Goal: Task Accomplishment & Management: Manage account settings

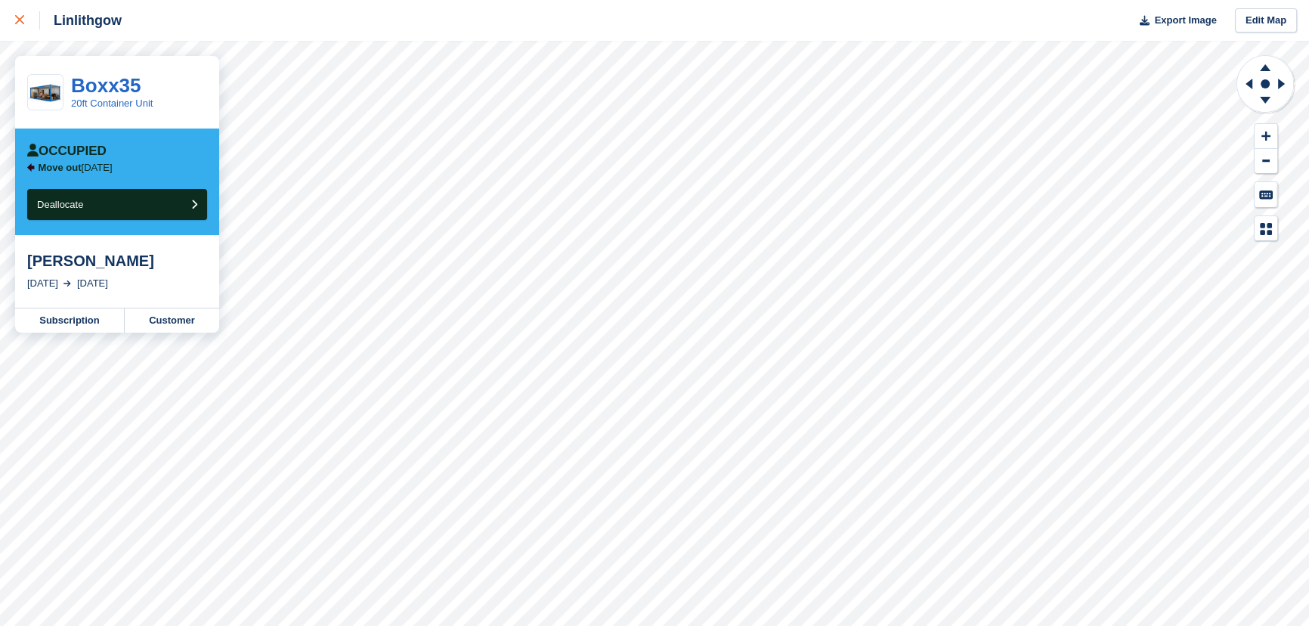
click at [14, 23] on link at bounding box center [20, 20] width 40 height 41
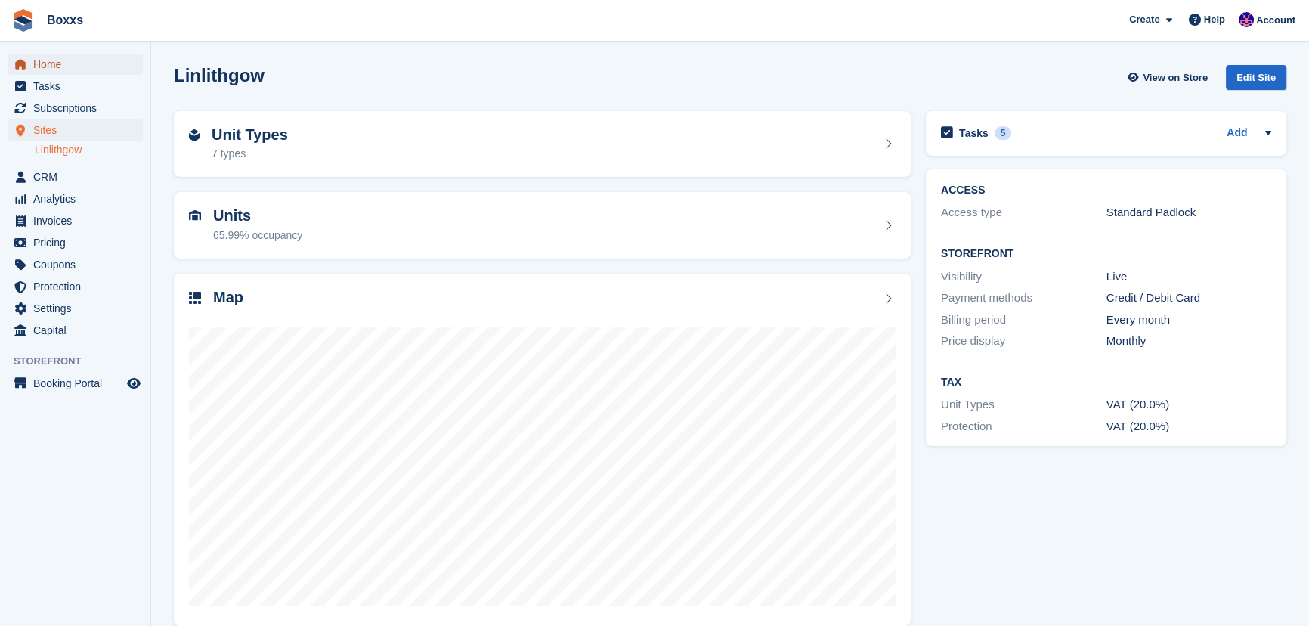
click at [57, 70] on span "Home" at bounding box center [78, 64] width 91 height 21
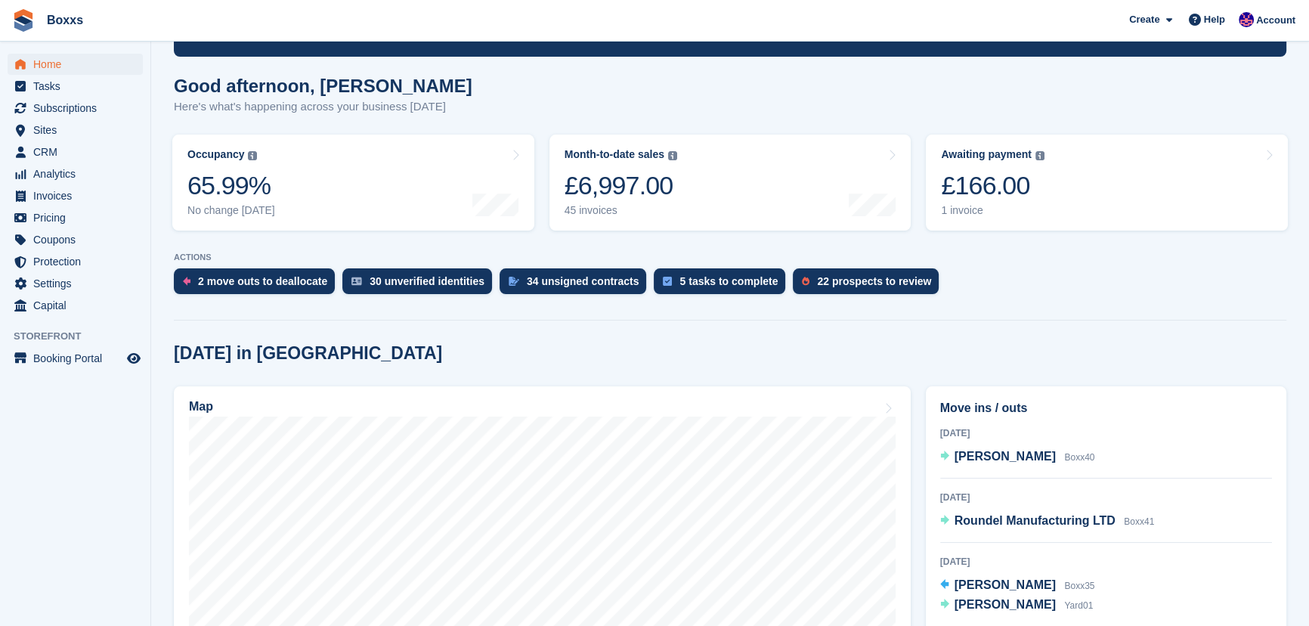
scroll to position [137, 0]
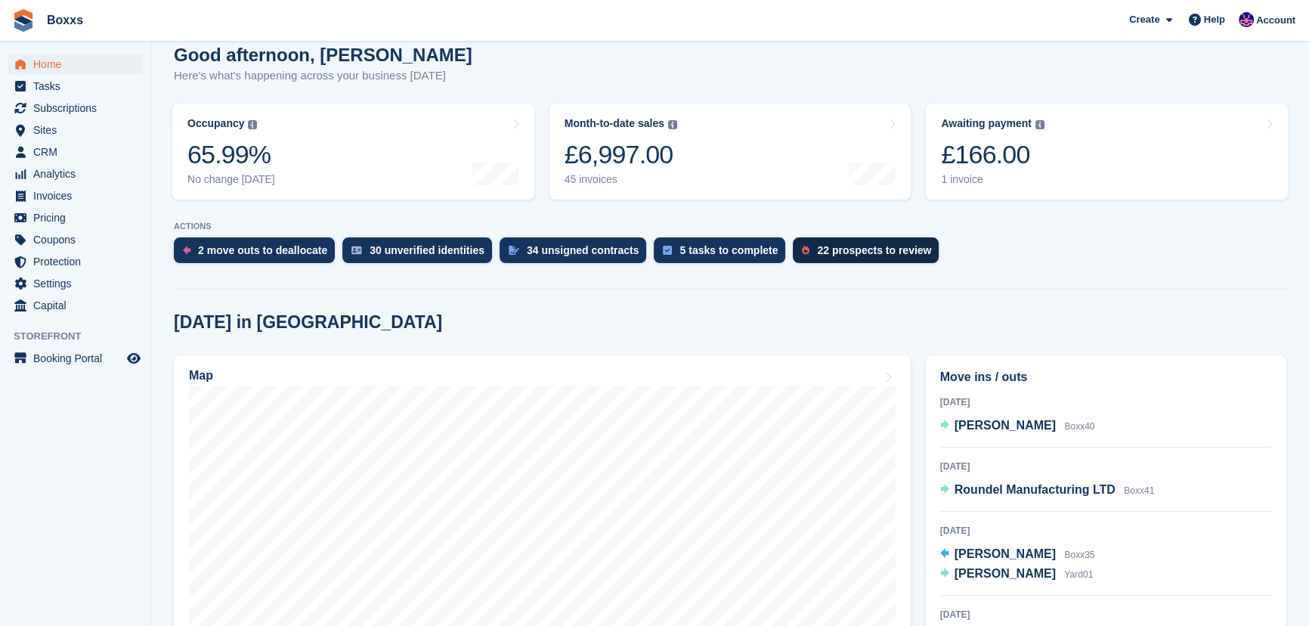
click at [850, 246] on div "22 prospects to review" at bounding box center [874, 250] width 114 height 12
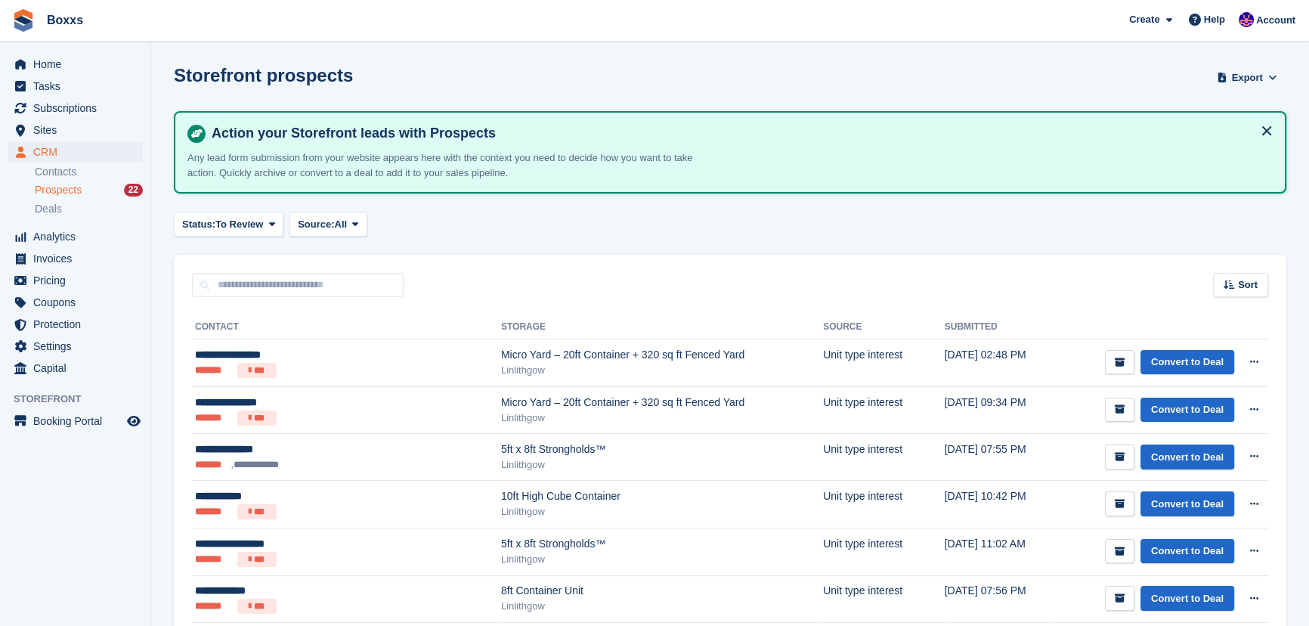
click at [682, 234] on div "Status: To Review All Archived To Review Source: All All Incomplete booking Pri…" at bounding box center [730, 224] width 1113 height 25
click at [684, 223] on div "Status: To Review All Archived To Review Source: All All Incomplete booking Pri…" at bounding box center [730, 224] width 1113 height 25
click at [687, 269] on div "Sort Sort by Date submitted Submitted (oldest first) Submitted (newest first)" at bounding box center [730, 276] width 1113 height 43
click at [672, 219] on div "Status: To Review All Archived To Review Source: All All Incomplete booking Pri…" at bounding box center [730, 224] width 1113 height 25
click at [695, 265] on div "Sort Sort by Date submitted Submitted (oldest first) Submitted (newest first)" at bounding box center [730, 276] width 1113 height 43
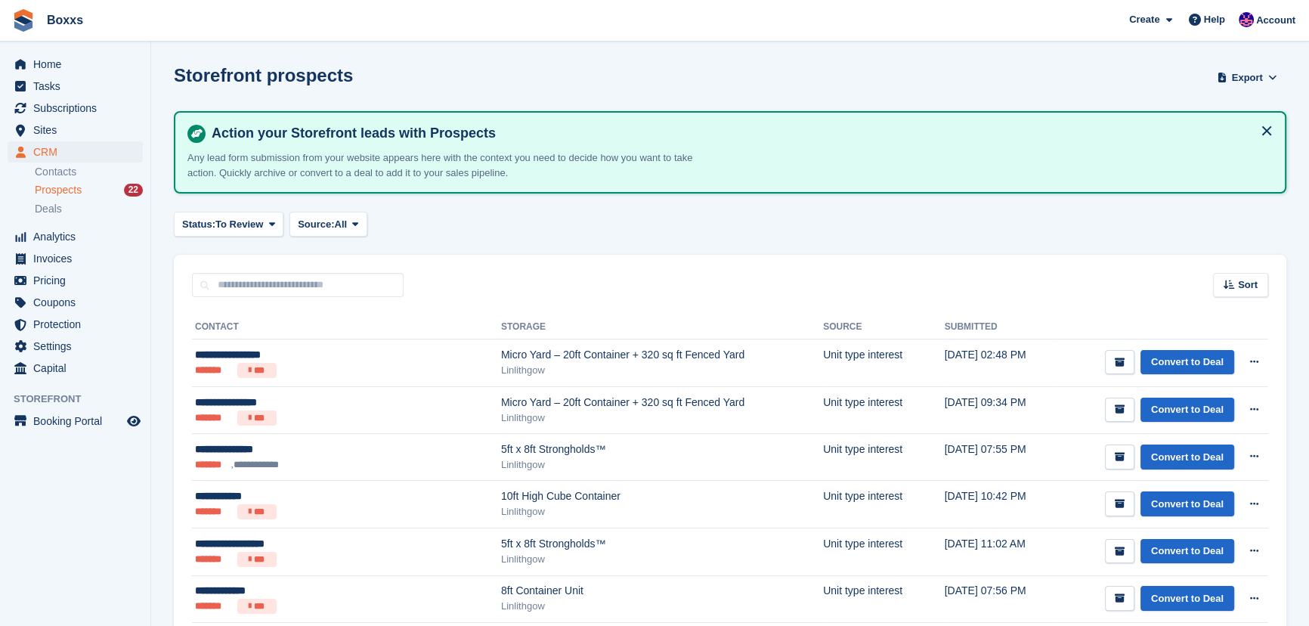
click at [695, 228] on div "Status: To Review All Archived To Review Source: All All Incomplete booking Pri…" at bounding box center [730, 224] width 1113 height 25
click at [695, 280] on div "Sort Sort by Date submitted Submitted (oldest first) Submitted (newest first)" at bounding box center [730, 276] width 1113 height 43
click at [697, 222] on div "Status: To Review All Archived To Review Source: All All Incomplete booking Pri…" at bounding box center [730, 224] width 1113 height 25
click at [697, 218] on div "Status: To Review All Archived To Review Source: All All Incomplete booking Pri…" at bounding box center [730, 224] width 1113 height 25
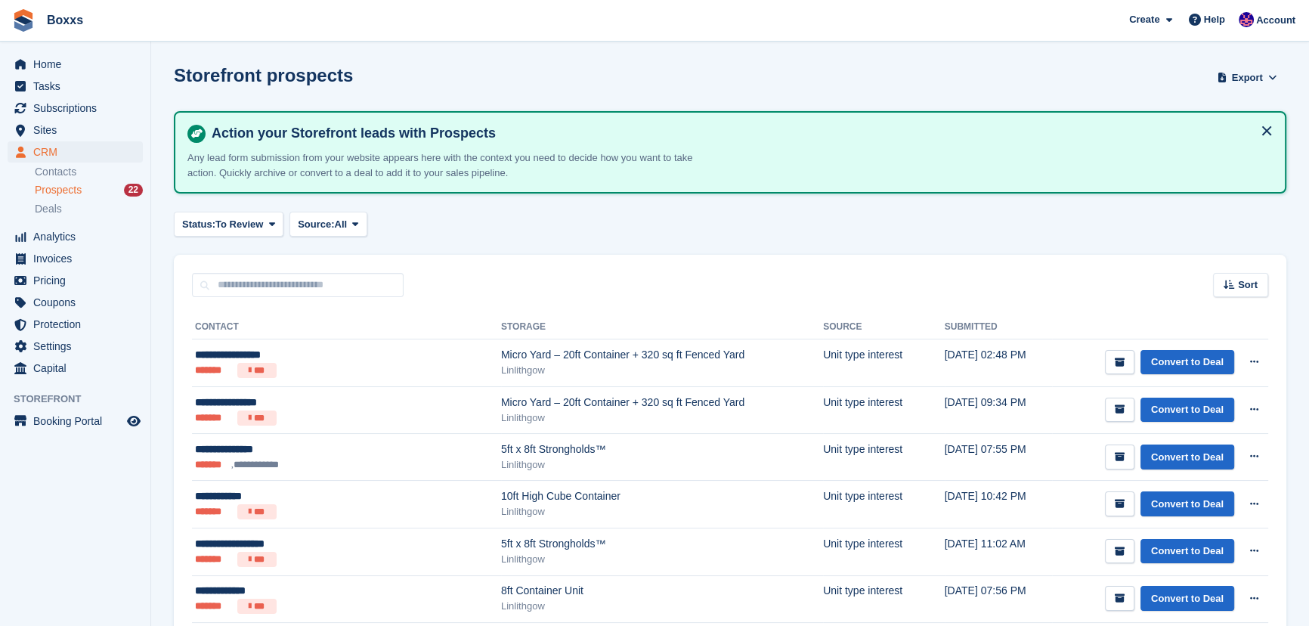
click at [697, 218] on div "Status: To Review All Archived To Review Source: All All Incomplete booking Pri…" at bounding box center [730, 224] width 1113 height 25
click at [751, 68] on div "Storefront prospects Export Export Prospects Export a CSV of all Prospects whic…" at bounding box center [730, 86] width 1113 height 43
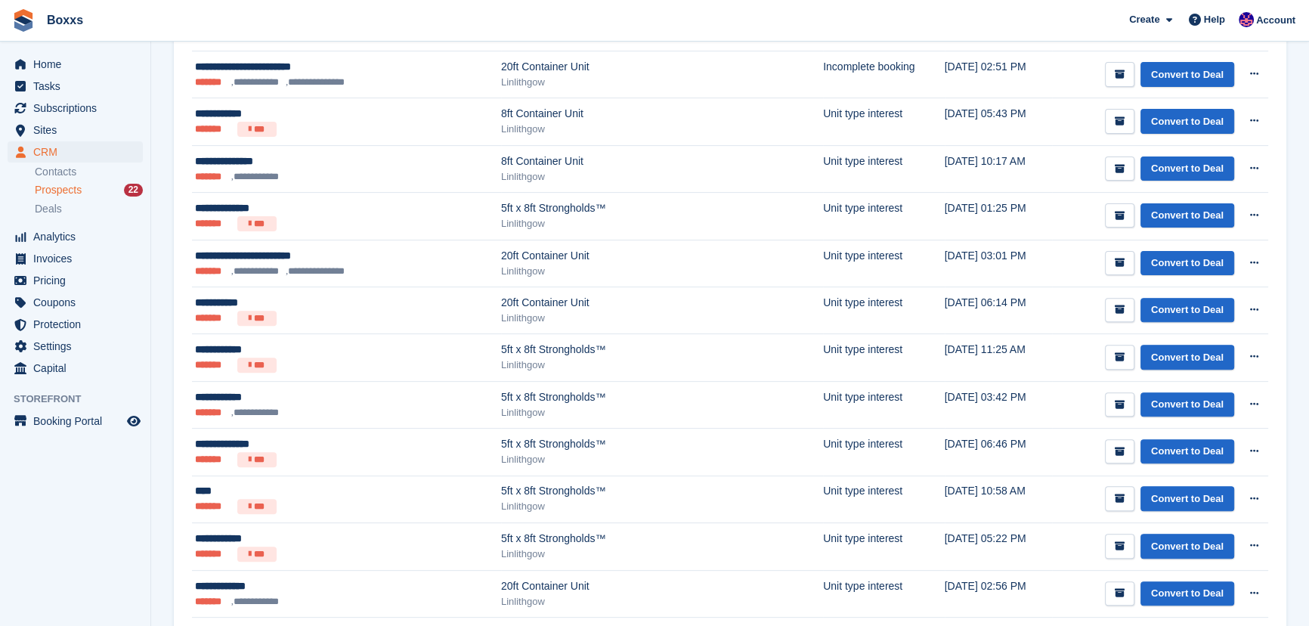
scroll to position [824, 0]
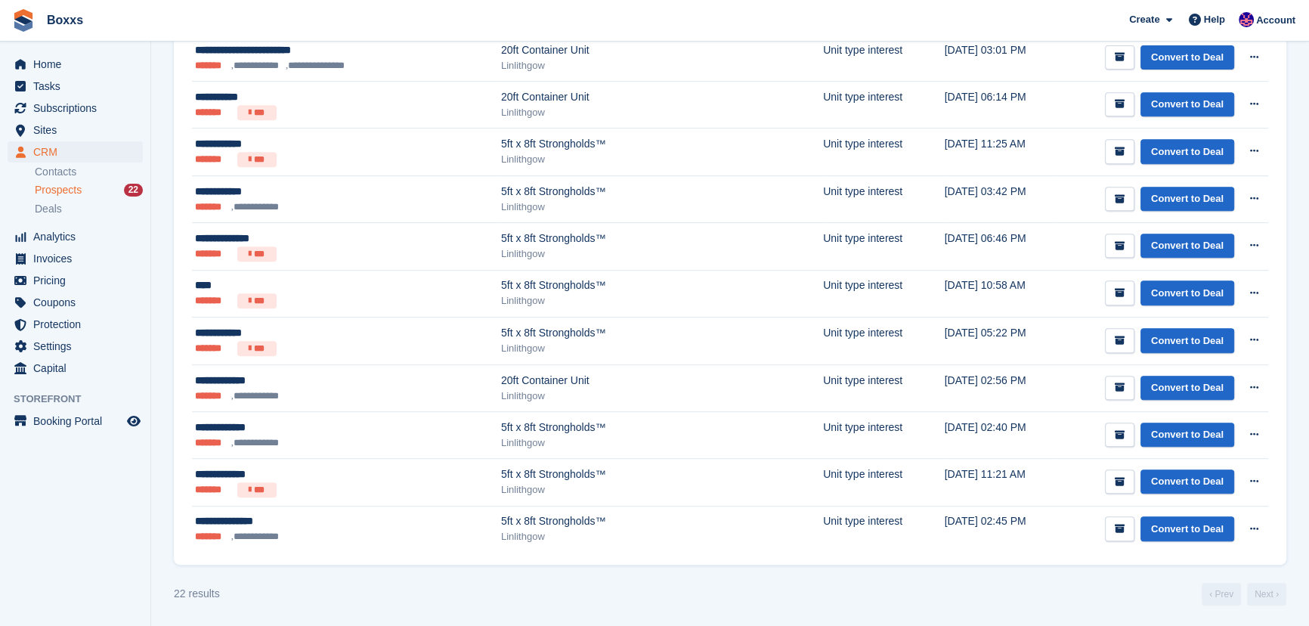
click at [670, 584] on div "22 results ‹ Prev Next ›" at bounding box center [730, 594] width 1113 height 23
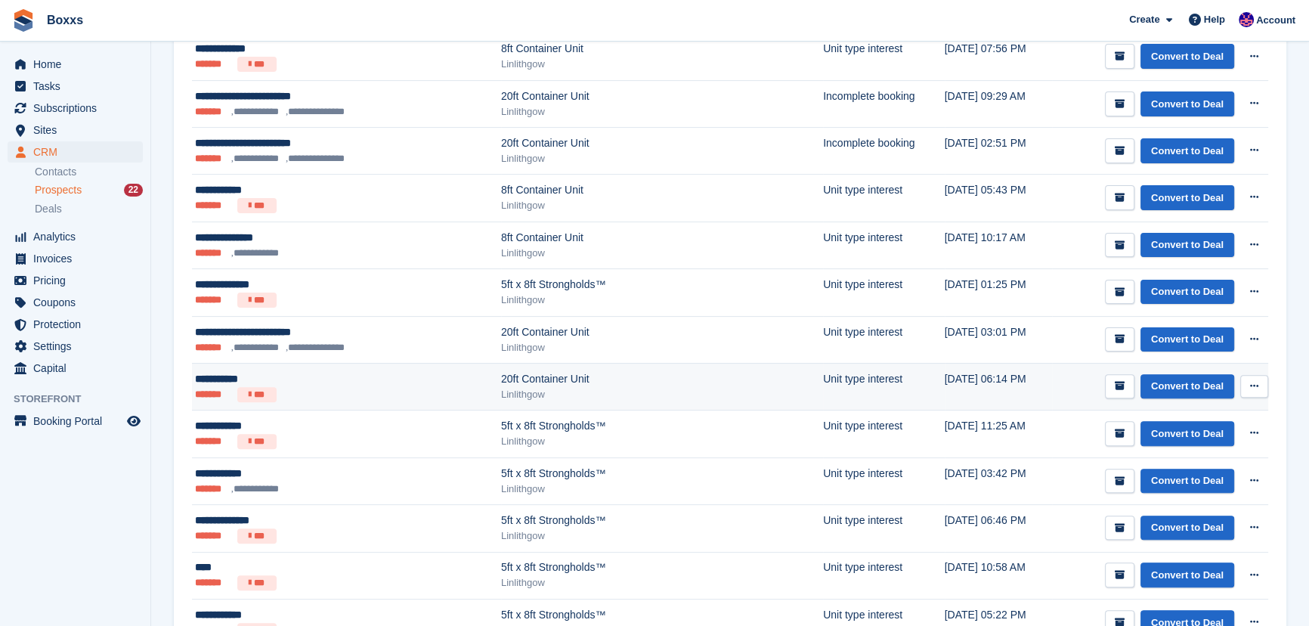
scroll to position [549, 0]
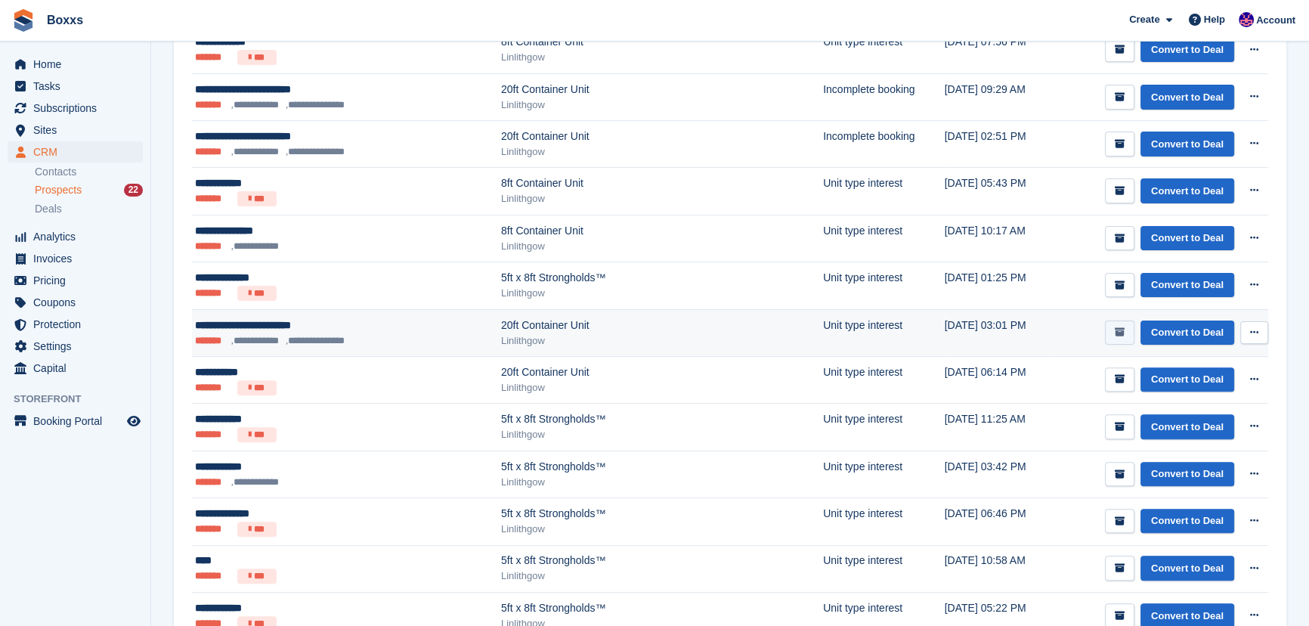
click at [1120, 332] on icon "submit" at bounding box center [1120, 332] width 10 height 10
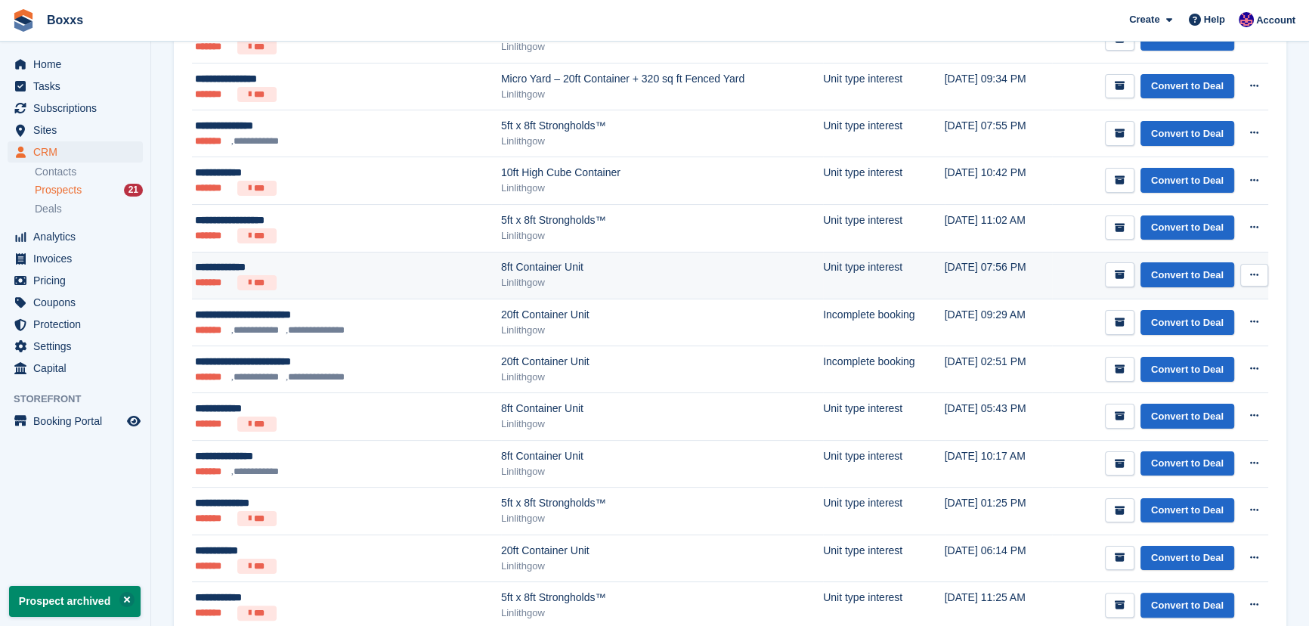
scroll to position [343, 0]
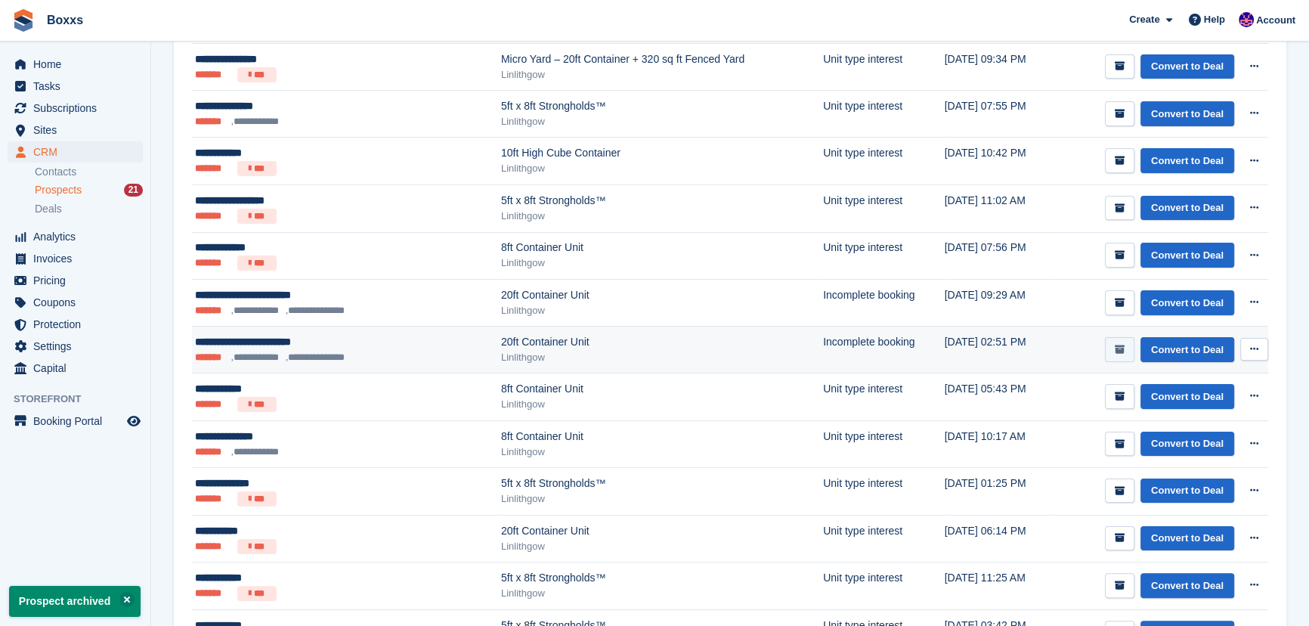
click at [1118, 351] on icon "submit" at bounding box center [1120, 350] width 10 height 10
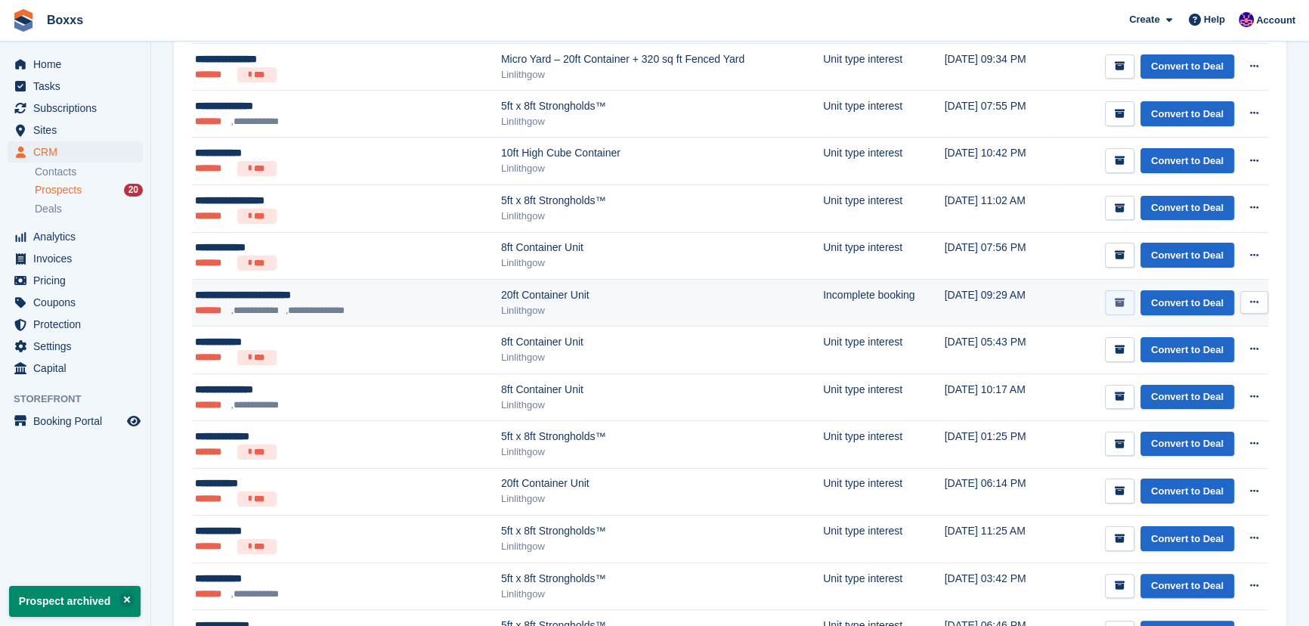
click at [1122, 305] on icon "submit" at bounding box center [1120, 303] width 10 height 10
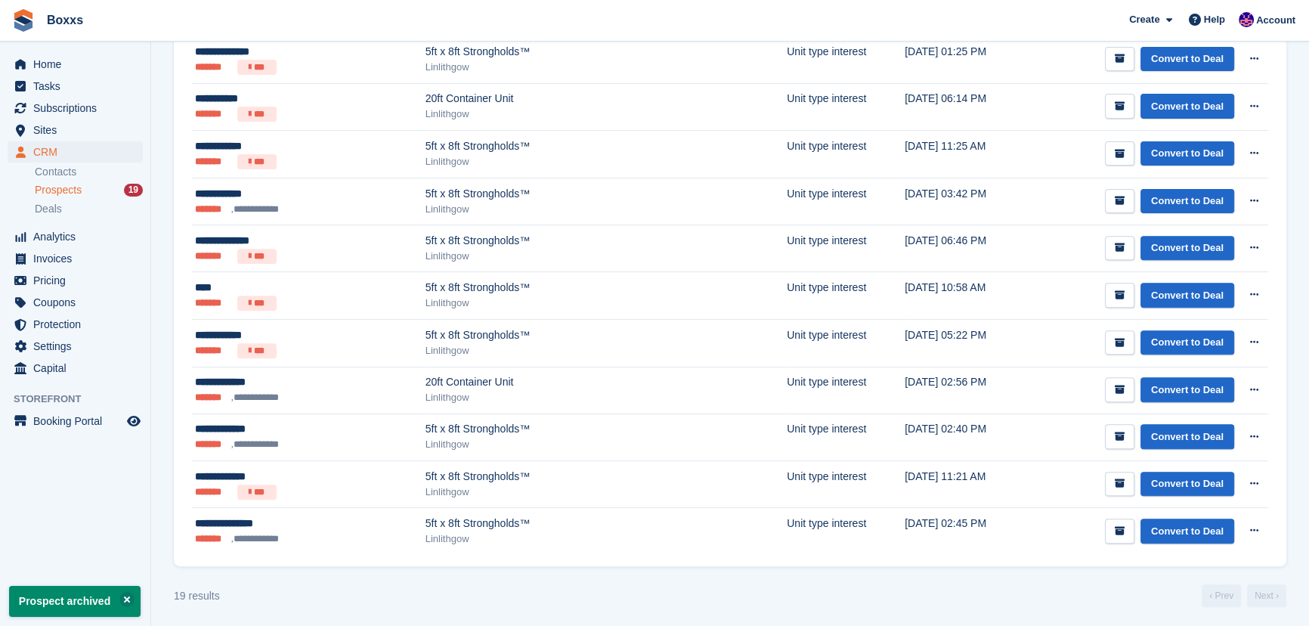
scroll to position [683, 0]
